Goal: Task Accomplishment & Management: Use online tool/utility

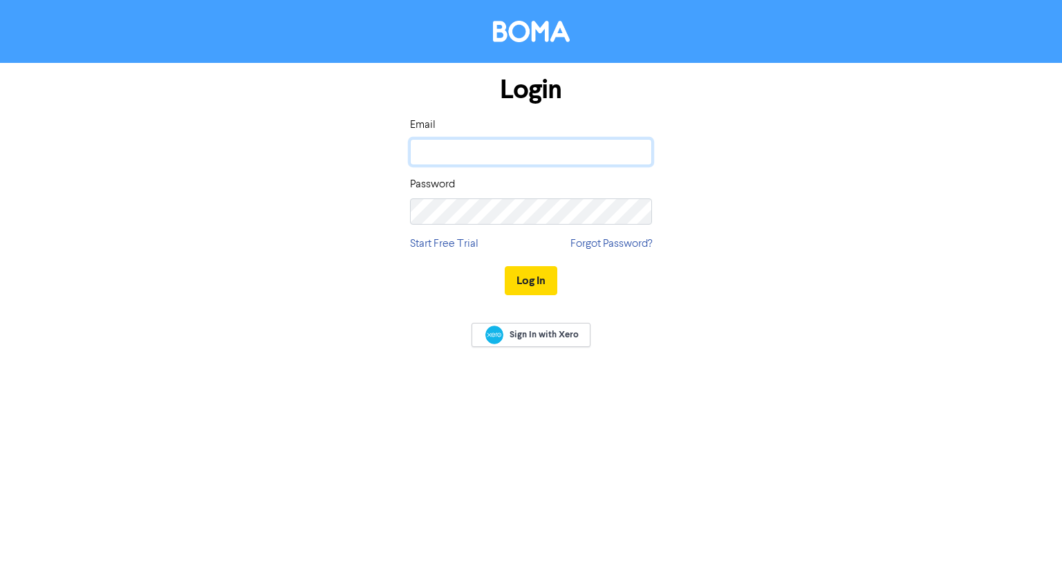
click at [503, 150] on input "email" at bounding box center [531, 152] width 242 height 26
type input "[EMAIL_ADDRESS][DOMAIN_NAME]"
click at [505, 266] on button "Log In" at bounding box center [531, 280] width 53 height 29
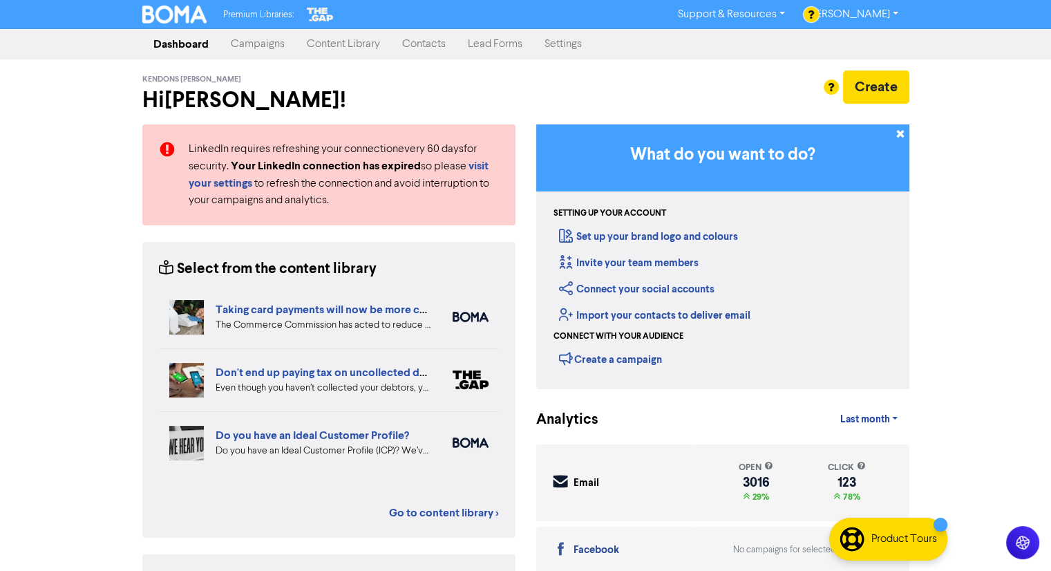
click at [414, 39] on link "Contacts" at bounding box center [424, 44] width 66 height 28
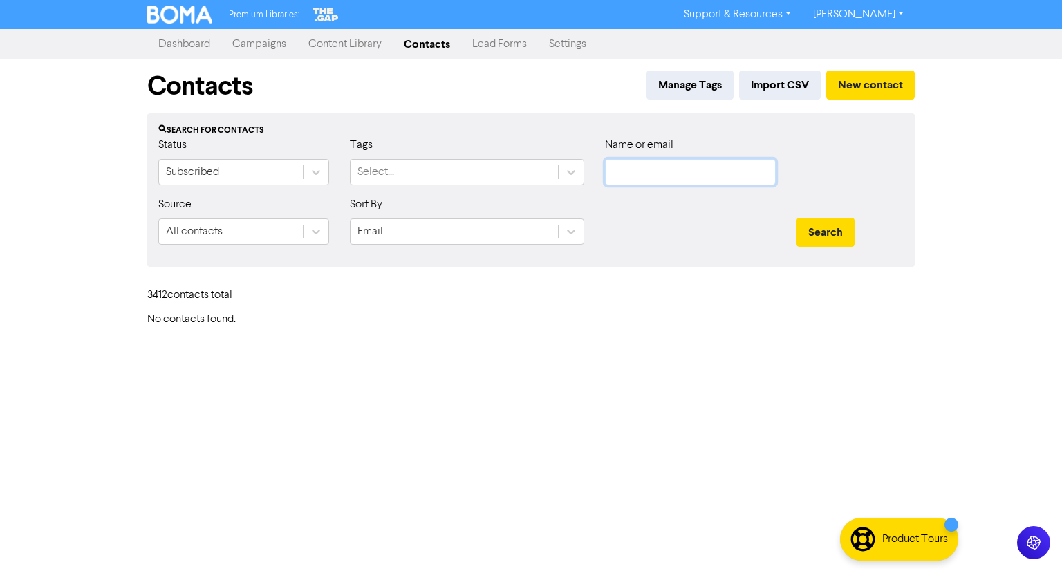
click at [703, 174] on input "text" at bounding box center [690, 172] width 171 height 26
paste input "The [PERSON_NAME] Trust"
type input "The [PERSON_NAME] Trust"
click at [810, 222] on button "Search" at bounding box center [825, 232] width 58 height 29
